Goal: Find specific page/section: Find specific page/section

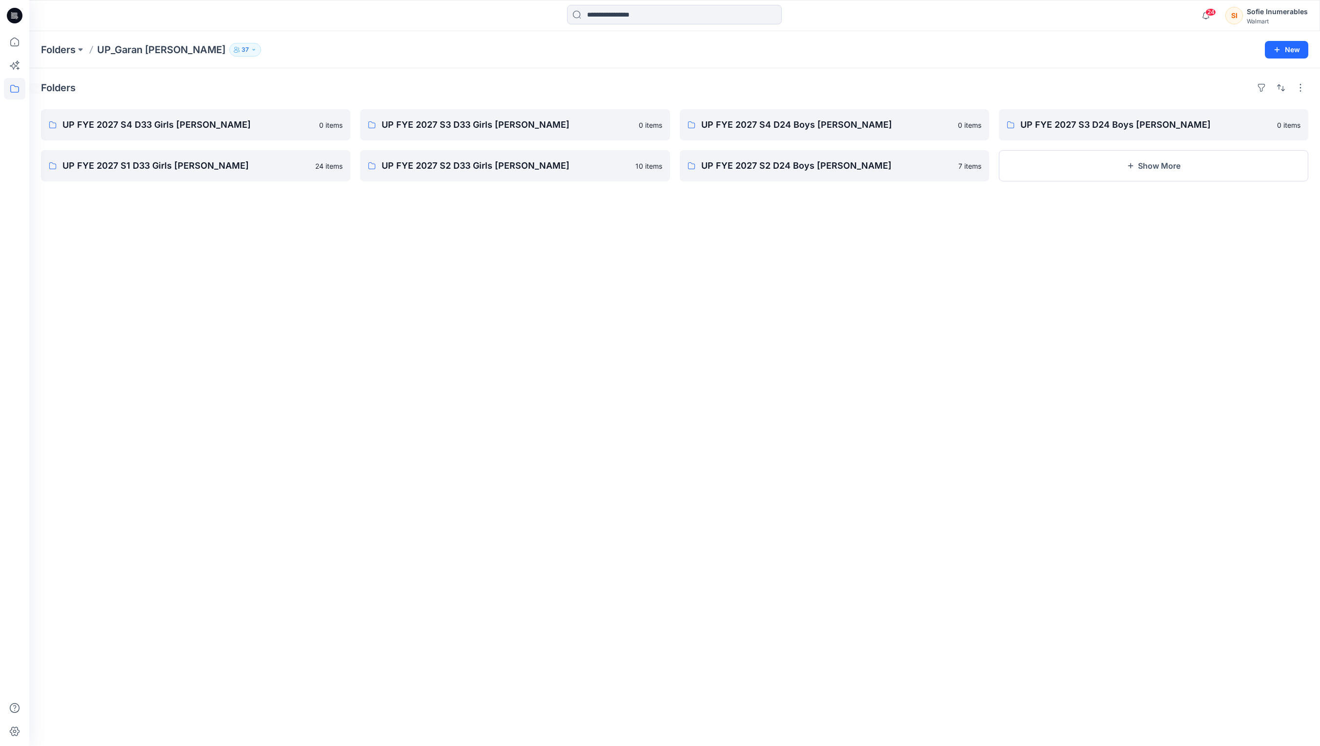
click at [8, 90] on icon at bounding box center [14, 88] width 21 height 21
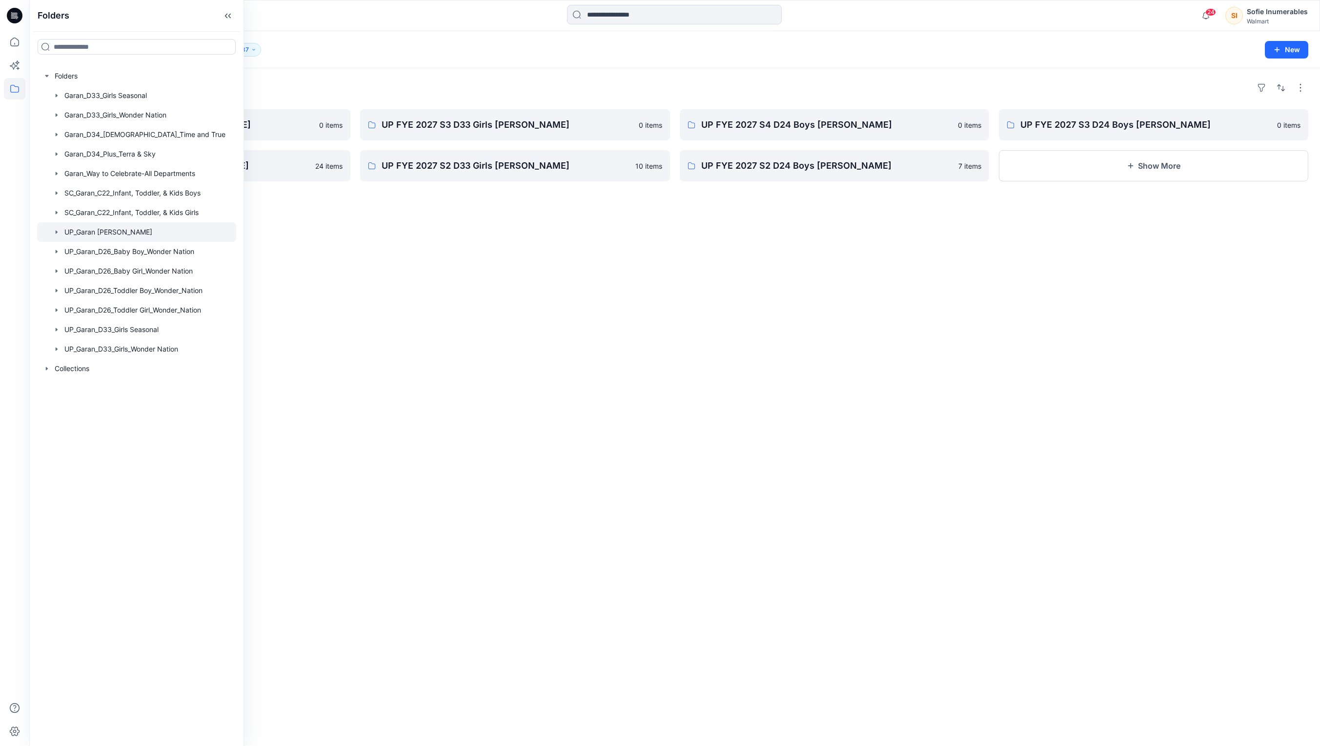
drag, startPoint x: 92, startPoint y: 253, endPoint x: 58, endPoint y: 258, distance: 34.5
click at [85, 242] on div at bounding box center [136, 232] width 199 height 20
click at [56, 242] on div "UP_Garan [PERSON_NAME]" at bounding box center [141, 232] width 189 height 20
click at [60, 236] on icon "button" at bounding box center [57, 232] width 8 height 8
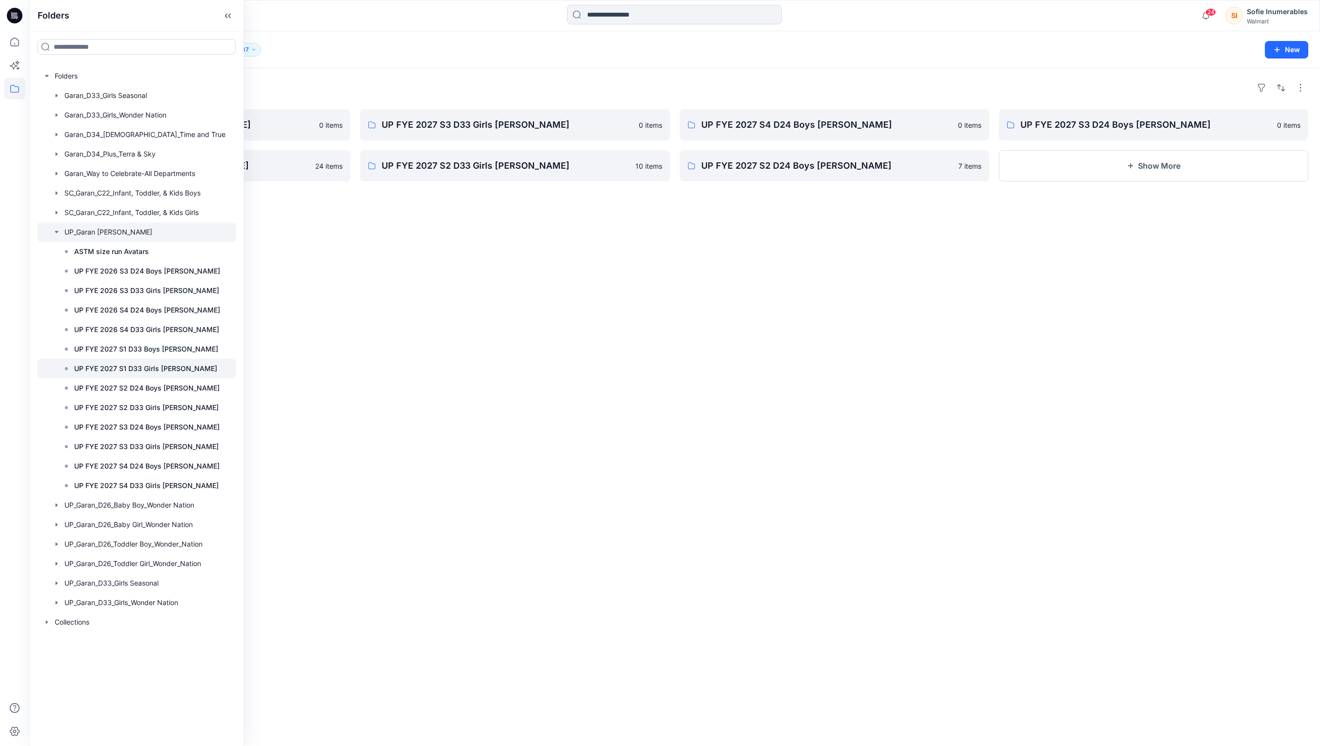
click at [102, 375] on p "UP FYE 2027 S1 D33 Girls [PERSON_NAME]" at bounding box center [145, 369] width 143 height 12
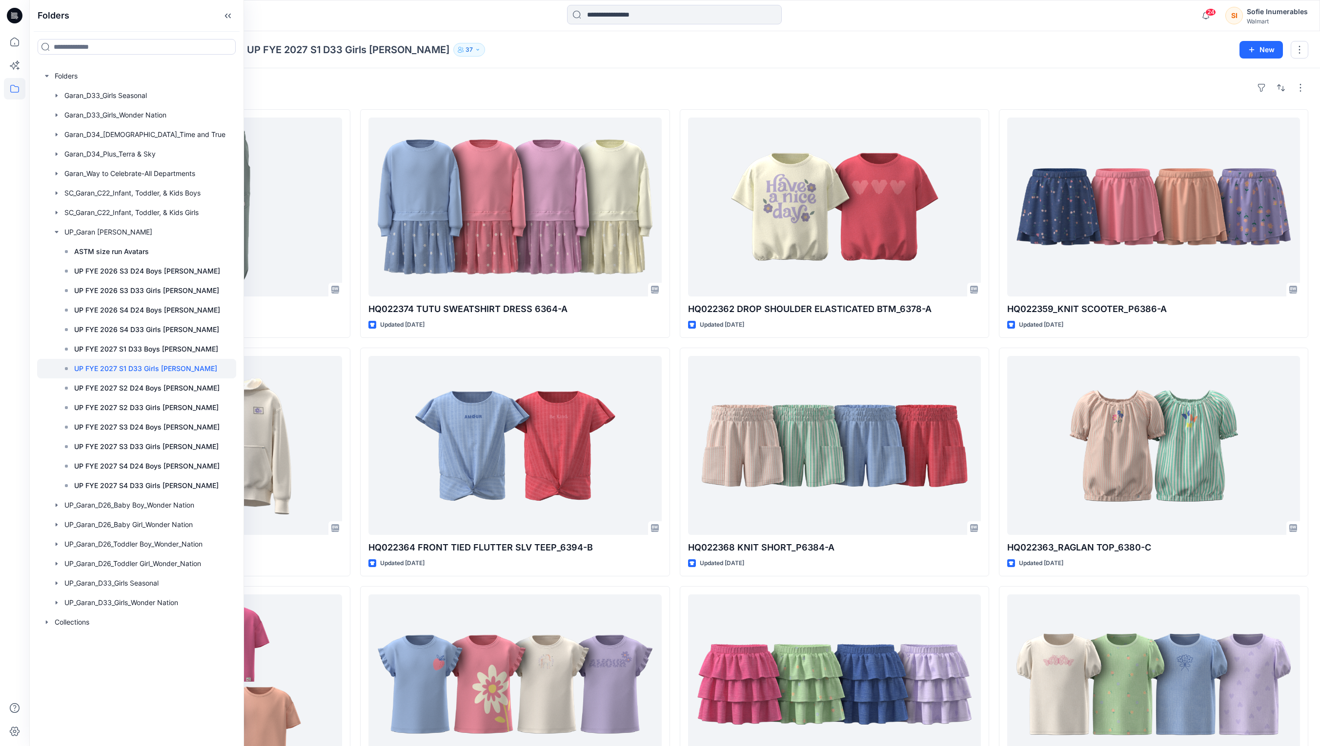
click at [884, 71] on div "Styles HQ022370 PARACHUTE JOGGER_P6392 Updated 8 days ago HQ025921 ZIP UP HOODI…" at bounding box center [674, 465] width 1290 height 794
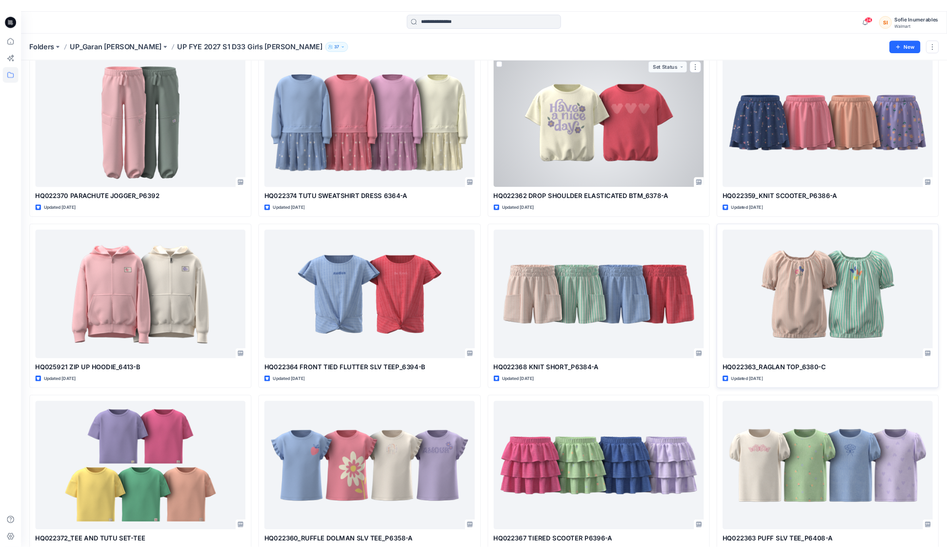
scroll to position [54, 0]
